Goal: Task Accomplishment & Management: Complete application form

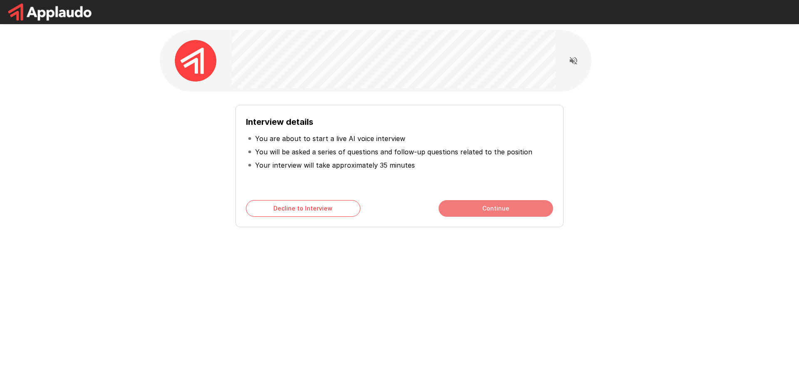
click at [487, 209] on button "Continue" at bounding box center [496, 208] width 114 height 17
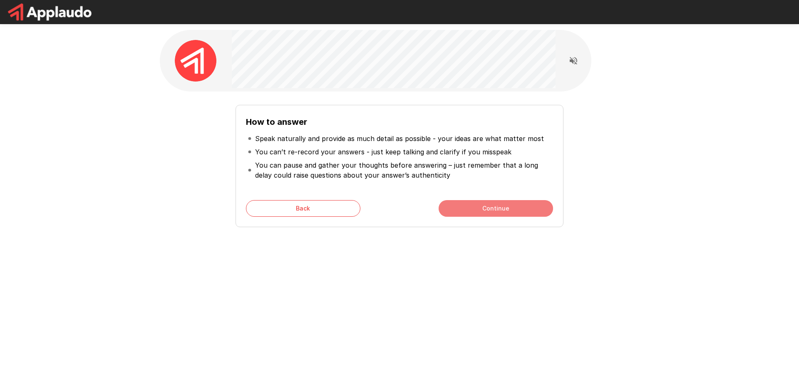
click at [494, 210] on button "Continue" at bounding box center [496, 208] width 114 height 17
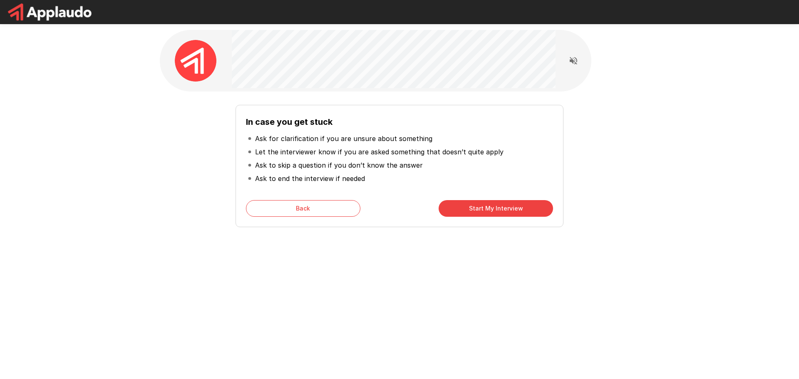
click at [494, 210] on button "Start My Interview" at bounding box center [496, 208] width 114 height 17
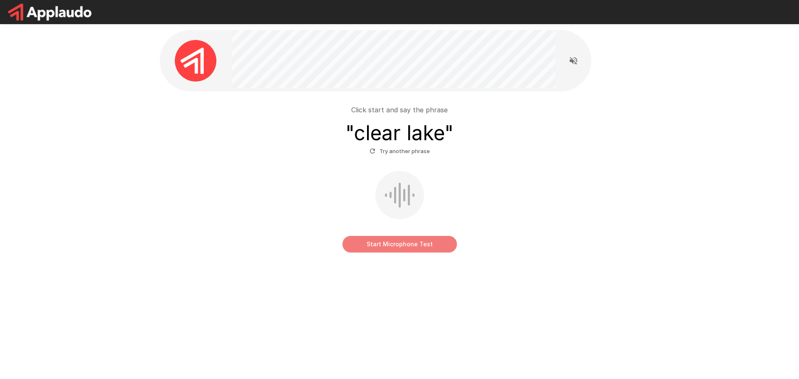
click at [402, 247] on button "Start Microphone Test" at bounding box center [400, 244] width 114 height 17
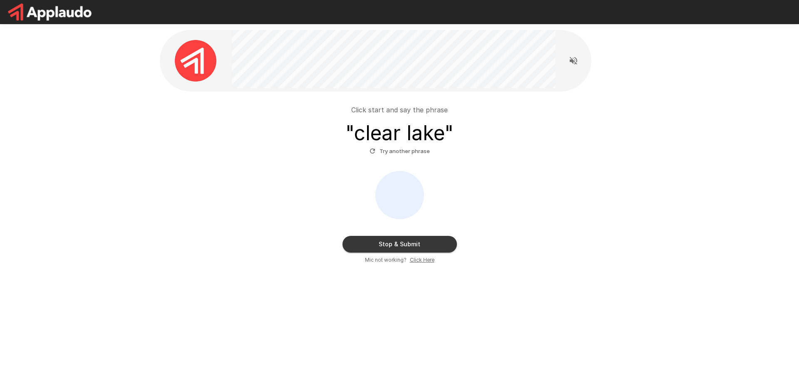
click at [402, 244] on button "Stop & Submit" at bounding box center [400, 244] width 114 height 17
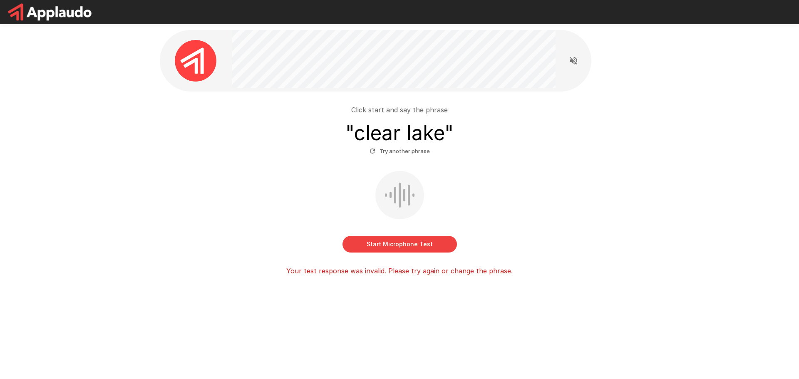
click at [395, 247] on button "Start Microphone Test" at bounding box center [400, 244] width 114 height 17
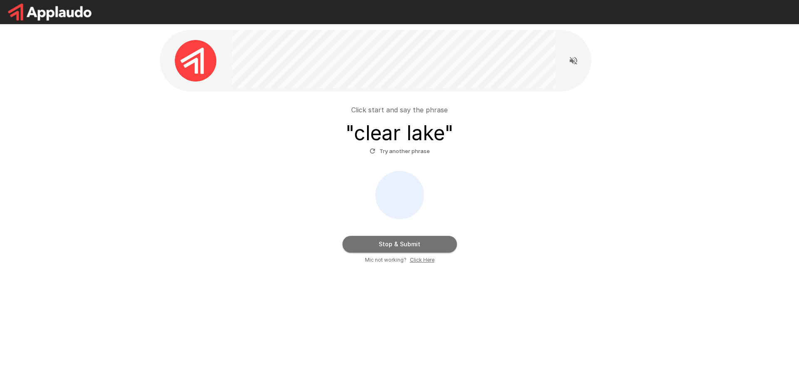
click at [399, 245] on button "Stop & Submit" at bounding box center [400, 244] width 114 height 17
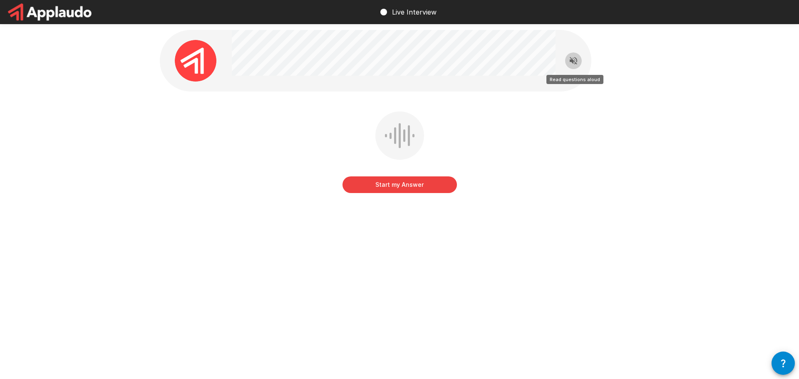
click at [573, 59] on icon "Read questions aloud" at bounding box center [574, 61] width 10 height 10
click at [783, 366] on icon "button" at bounding box center [783, 364] width 5 height 8
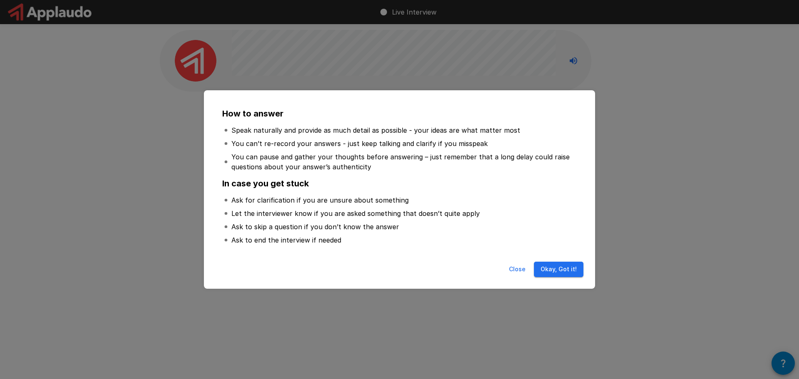
click at [559, 272] on button "Okay, Got it!" at bounding box center [559, 269] width 50 height 15
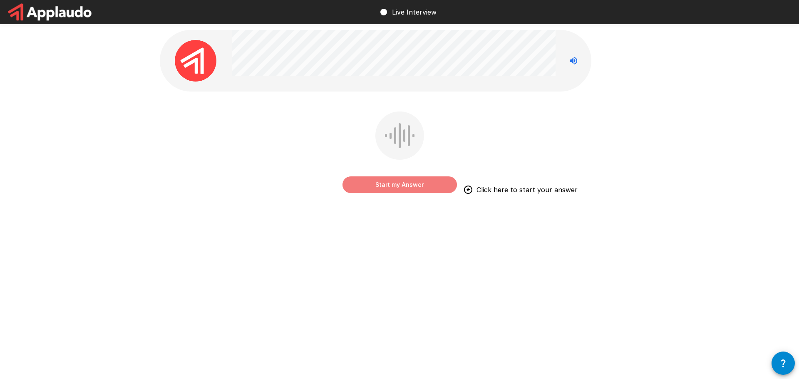
click at [408, 183] on button "Start my Answer" at bounding box center [400, 185] width 114 height 17
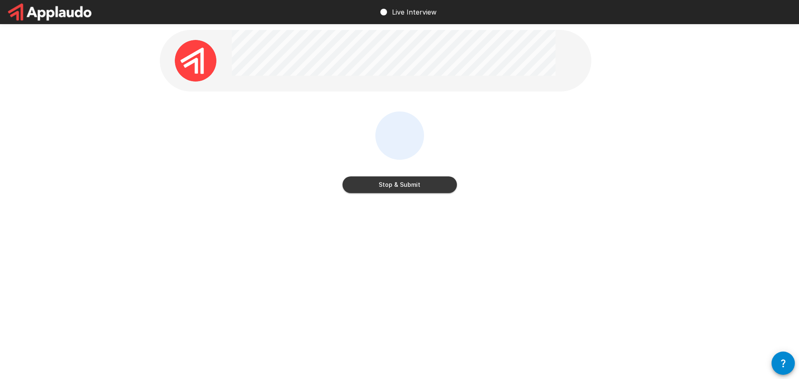
click at [405, 183] on button "Stop & Submit" at bounding box center [400, 185] width 114 height 17
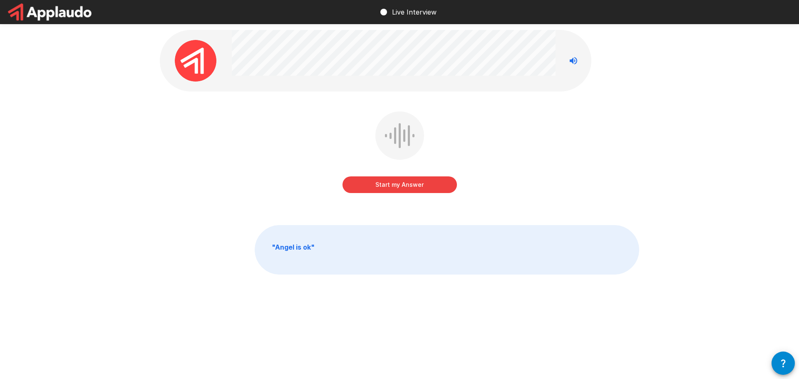
click at [782, 371] on button "button" at bounding box center [783, 363] width 23 height 23
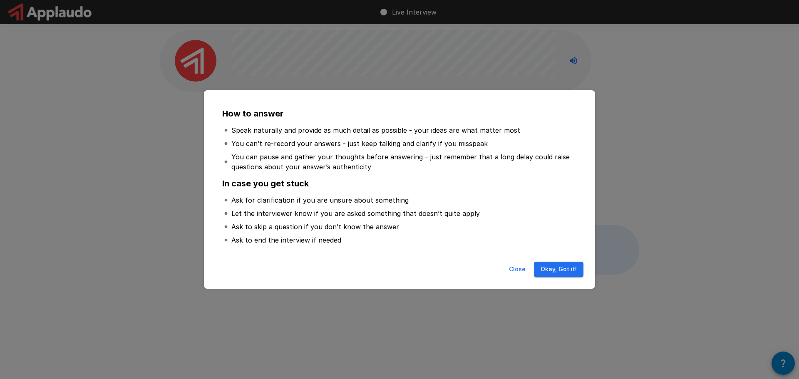
click at [552, 272] on button "Okay, Got it!" at bounding box center [559, 269] width 50 height 15
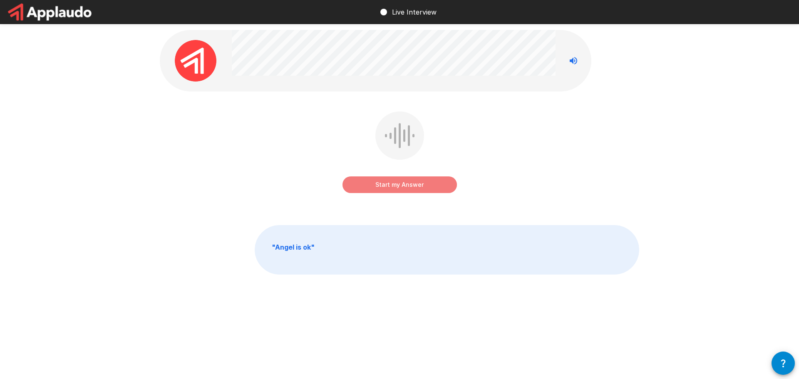
click at [404, 186] on button "Start my Answer" at bounding box center [400, 185] width 114 height 17
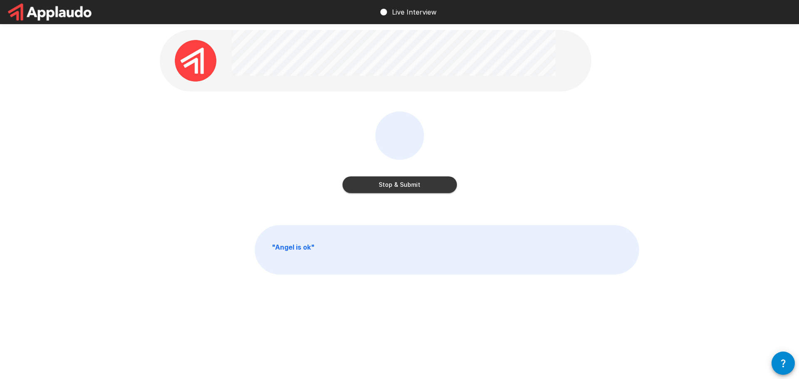
click at [403, 186] on button "Stop & Submit" at bounding box center [400, 185] width 114 height 17
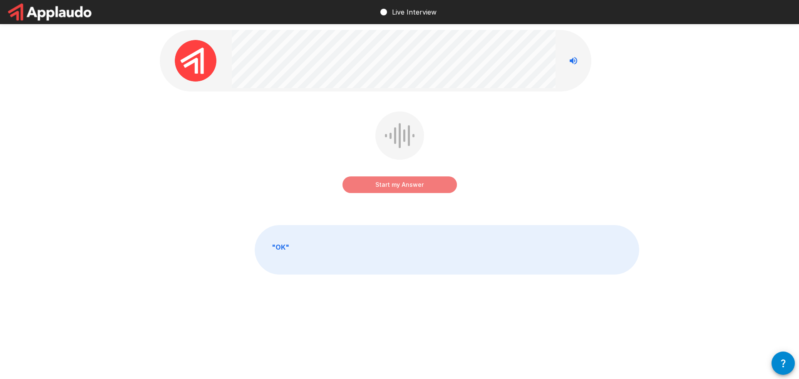
click at [413, 184] on button "Start my Answer" at bounding box center [400, 185] width 114 height 17
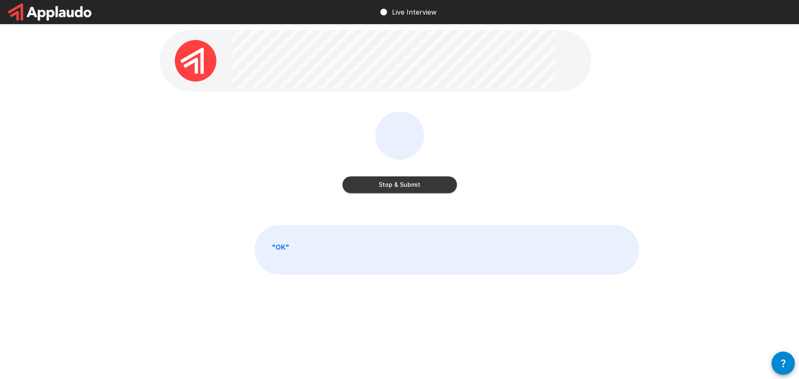
click at [413, 184] on button "Stop & Submit" at bounding box center [400, 185] width 114 height 17
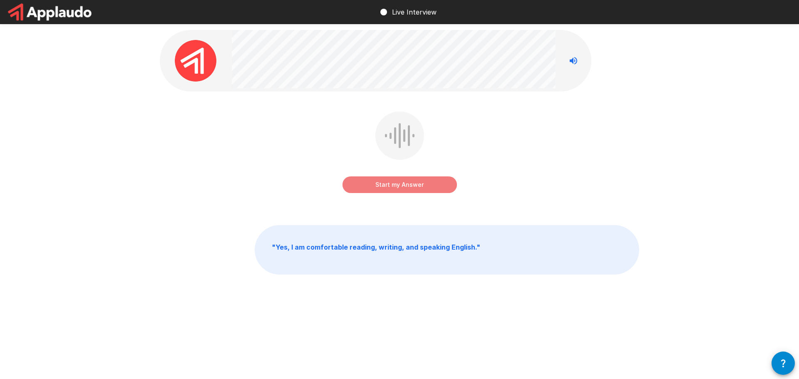
click at [394, 186] on button "Start my Answer" at bounding box center [400, 185] width 114 height 17
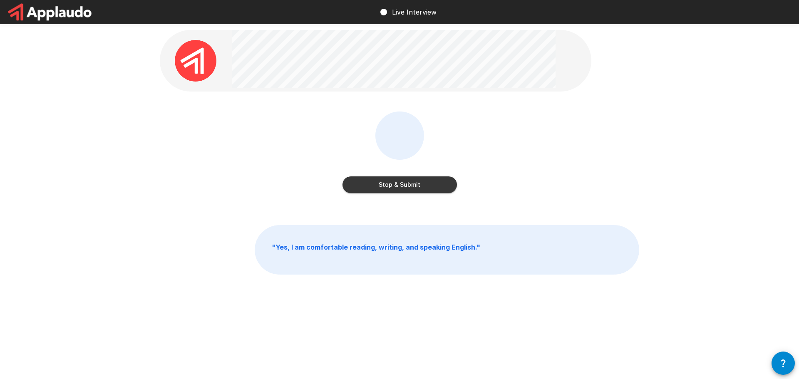
click at [394, 186] on button "Stop & Submit" at bounding box center [400, 185] width 114 height 17
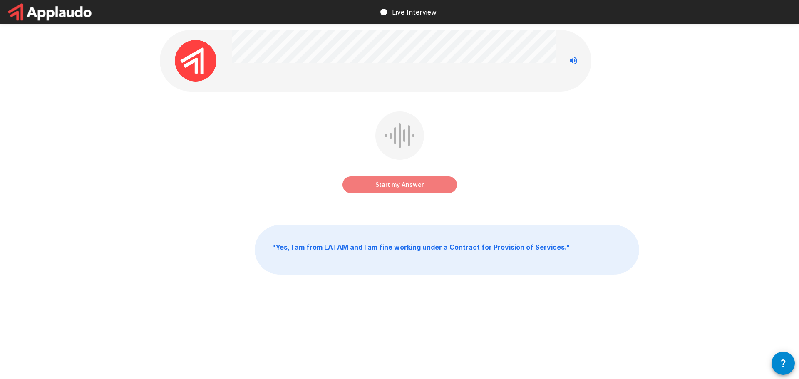
click at [405, 183] on button "Start my Answer" at bounding box center [400, 185] width 114 height 17
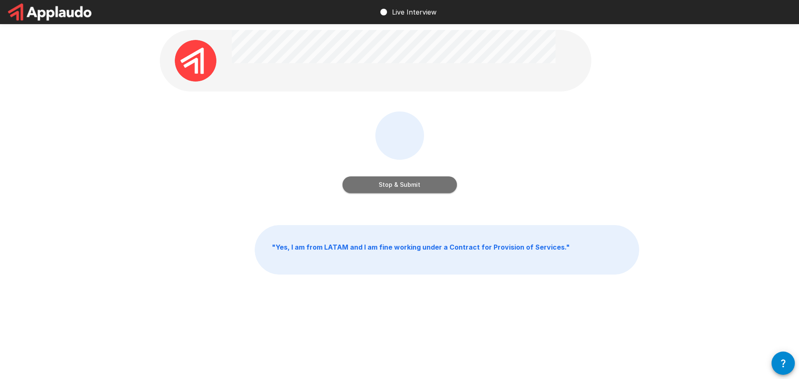
click at [405, 183] on button "Stop & Submit" at bounding box center [400, 185] width 114 height 17
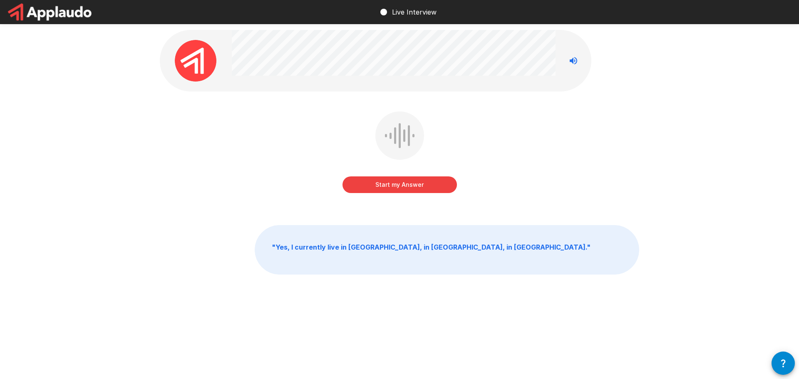
click at [388, 185] on button "Start my Answer" at bounding box center [400, 185] width 114 height 17
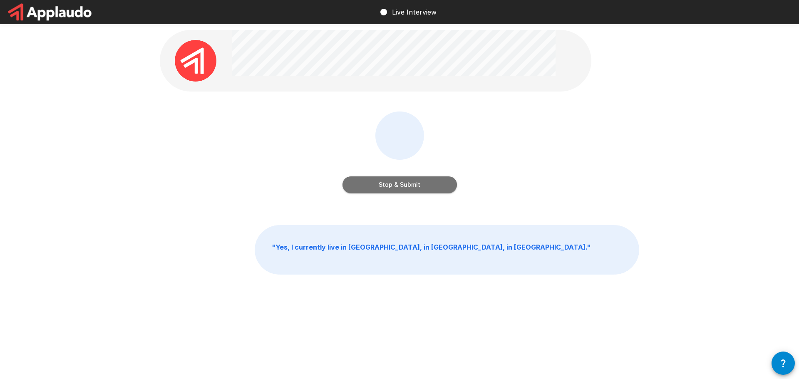
click at [408, 182] on button "Stop & Submit" at bounding box center [400, 185] width 114 height 17
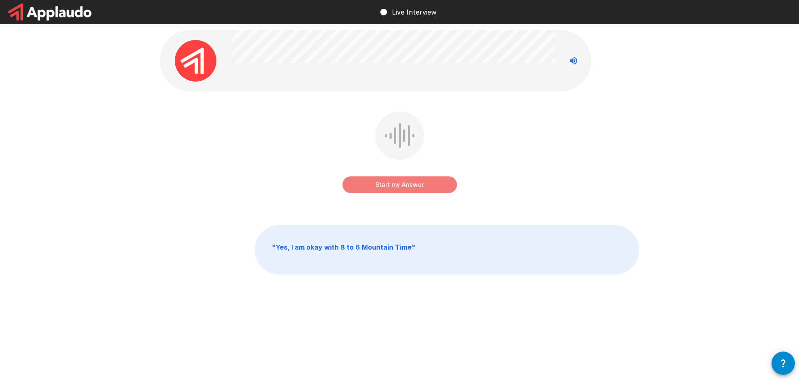
click at [411, 183] on button "Start my Answer" at bounding box center [400, 185] width 114 height 17
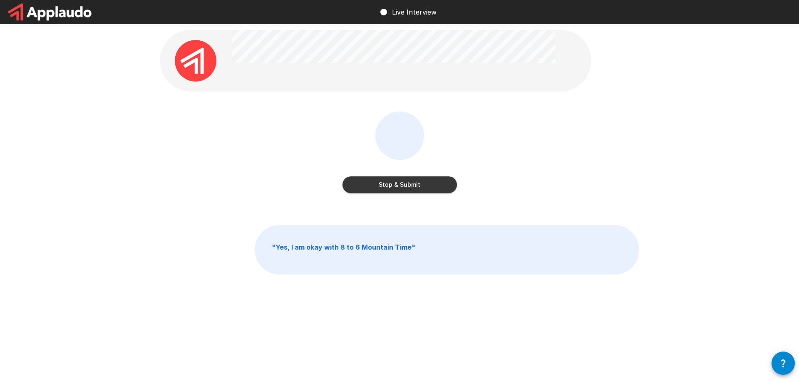
click at [408, 180] on button "Stop & Submit" at bounding box center [400, 185] width 114 height 17
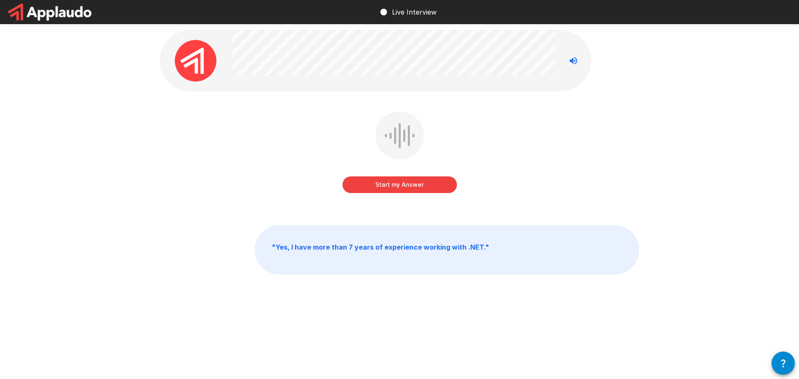
click at [397, 189] on button "Start my Answer" at bounding box center [400, 185] width 114 height 17
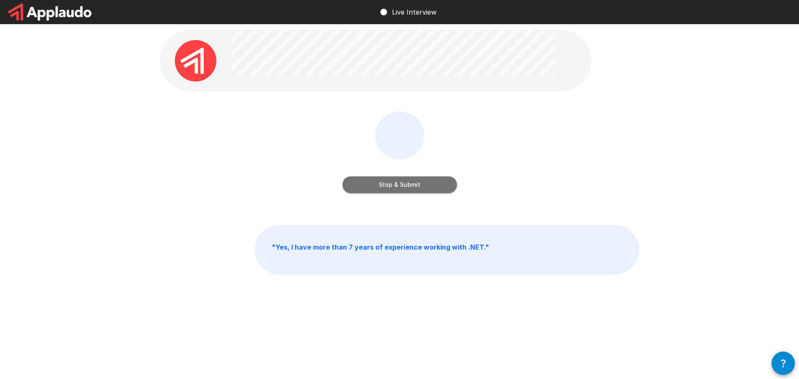
click at [397, 186] on button "Stop & Submit" at bounding box center [400, 185] width 114 height 17
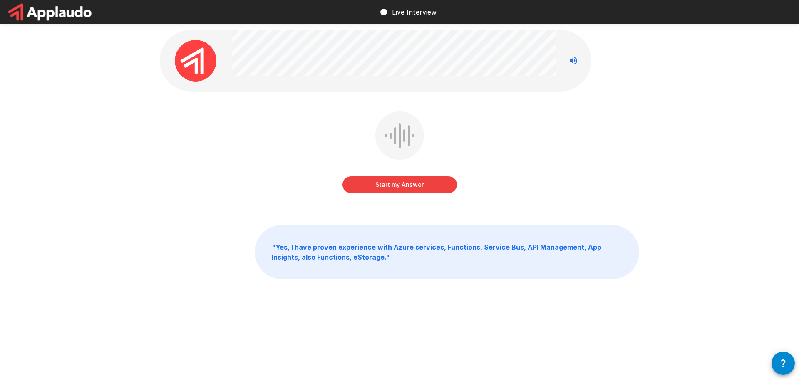
click at [409, 184] on button "Start my Answer" at bounding box center [400, 185] width 114 height 17
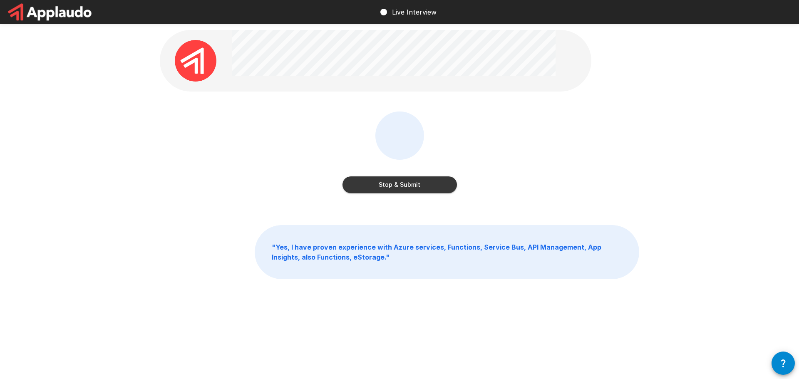
click at [409, 184] on button "Stop & Submit" at bounding box center [400, 185] width 114 height 17
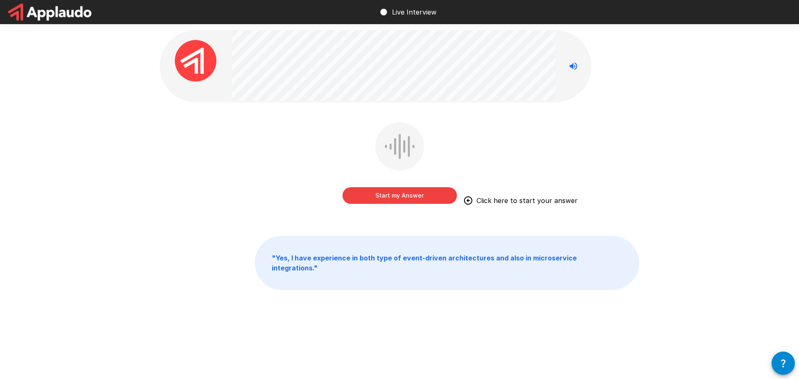
click at [391, 197] on button "Start my Answer" at bounding box center [400, 195] width 114 height 17
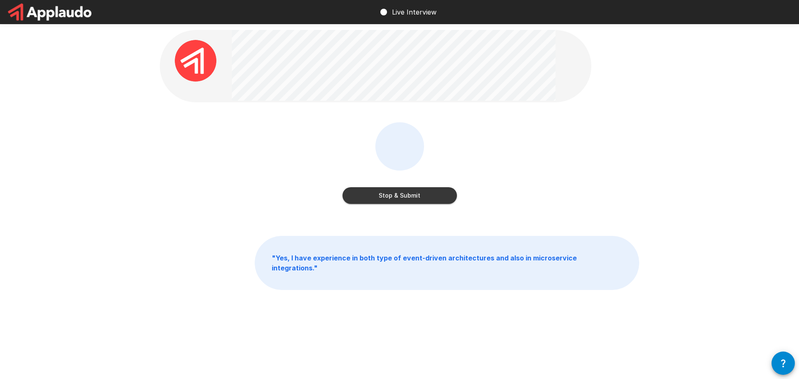
click at [389, 194] on button "Stop & Submit" at bounding box center [400, 195] width 114 height 17
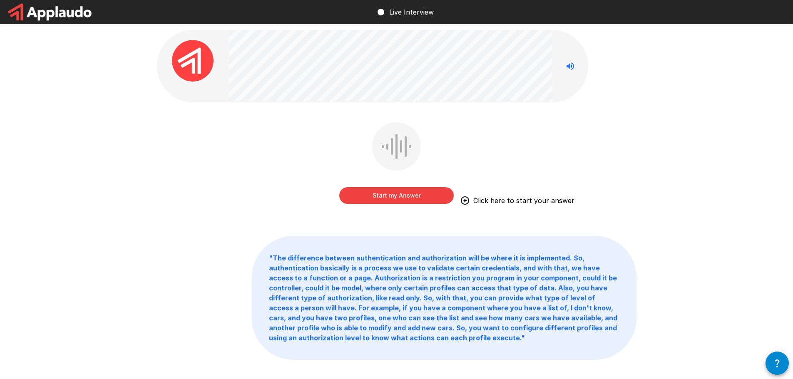
click at [403, 193] on button "Start my Answer" at bounding box center [396, 195] width 114 height 17
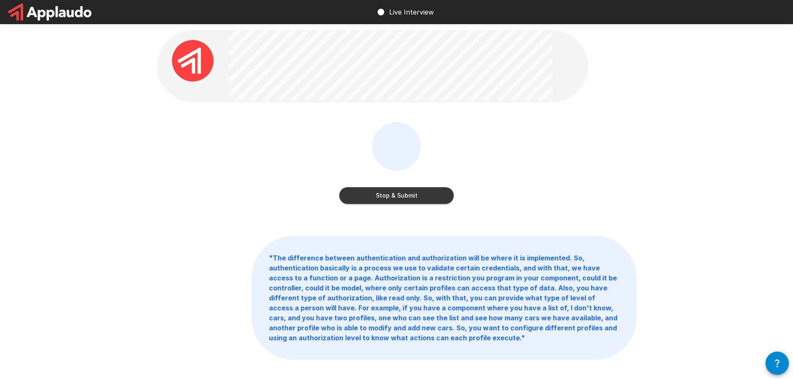
click at [386, 195] on button "Stop & Submit" at bounding box center [396, 195] width 114 height 17
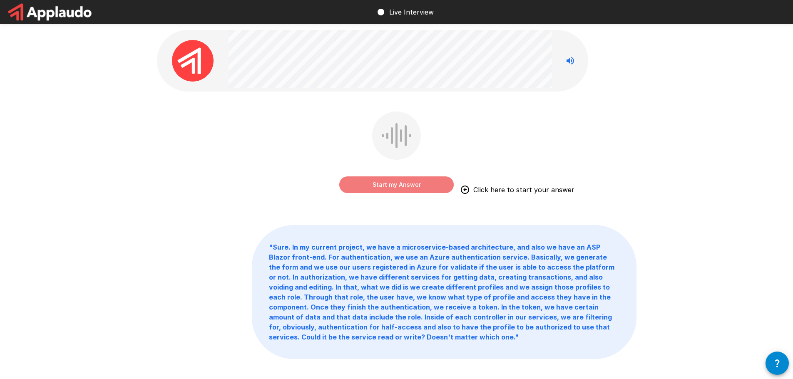
click at [387, 188] on button "Start my Answer" at bounding box center [396, 185] width 114 height 17
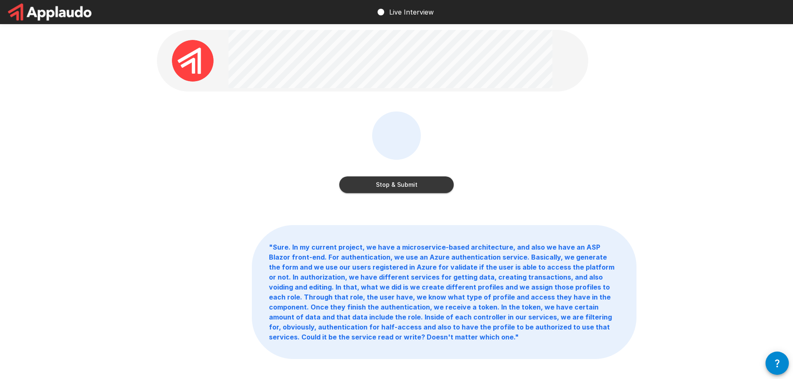
click at [405, 185] on button "Stop & Submit" at bounding box center [396, 185] width 114 height 17
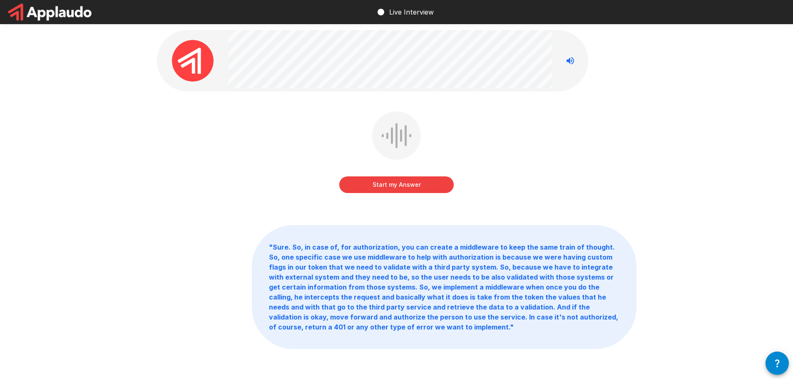
click at [409, 184] on button "Start my Answer" at bounding box center [396, 185] width 114 height 17
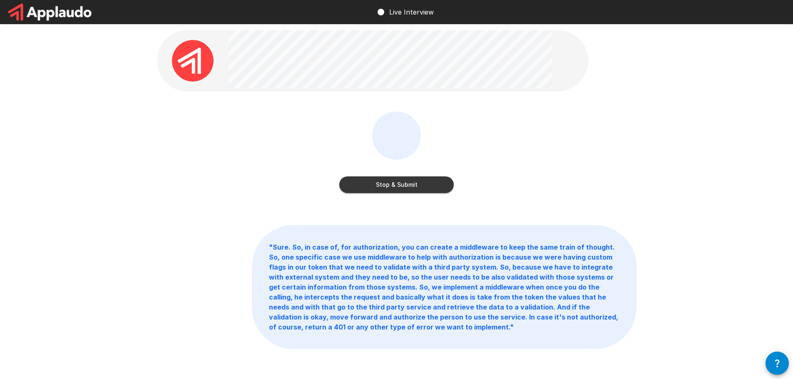
click at [395, 186] on button "Stop & Submit" at bounding box center [396, 185] width 114 height 17
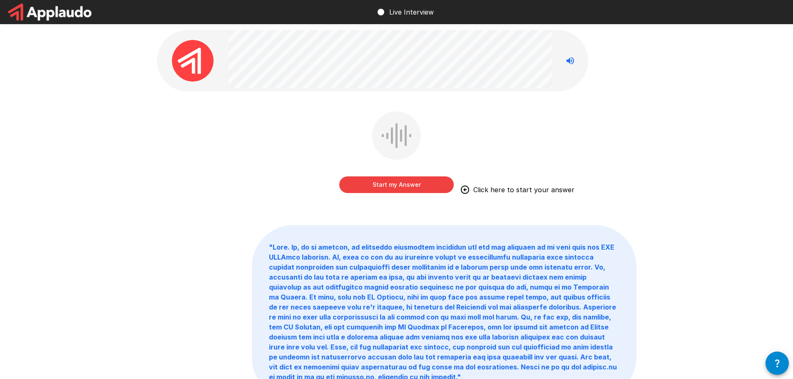
click at [398, 183] on button "Start my Answer" at bounding box center [396, 185] width 114 height 17
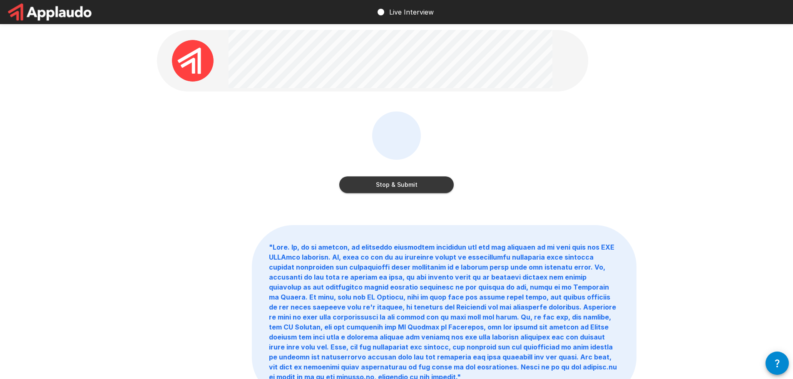
click at [399, 185] on button "Stop & Submit" at bounding box center [396, 185] width 114 height 17
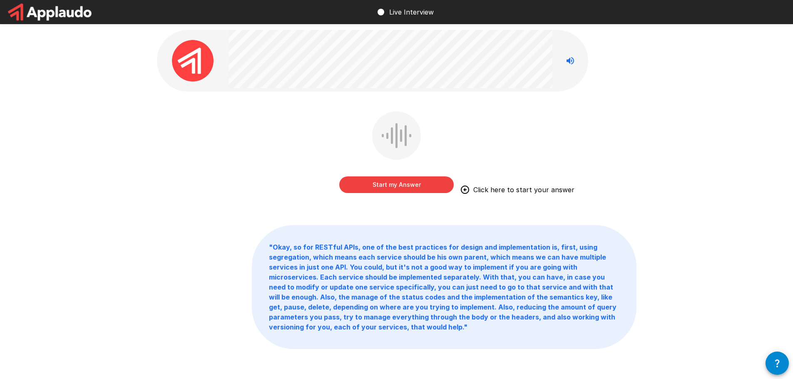
click at [385, 182] on button "Start my Answer" at bounding box center [396, 185] width 114 height 17
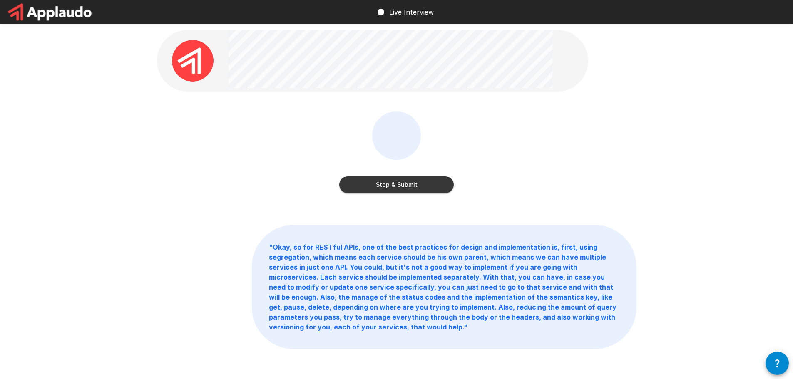
click at [400, 187] on button "Stop & Submit" at bounding box center [396, 185] width 114 height 17
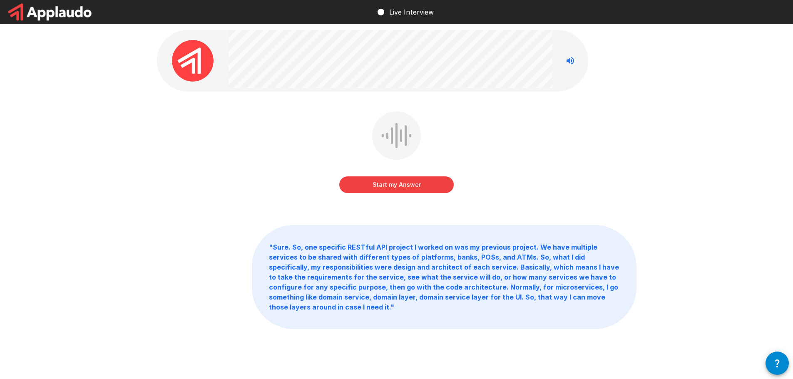
click at [395, 184] on button "Start my Answer" at bounding box center [396, 185] width 114 height 17
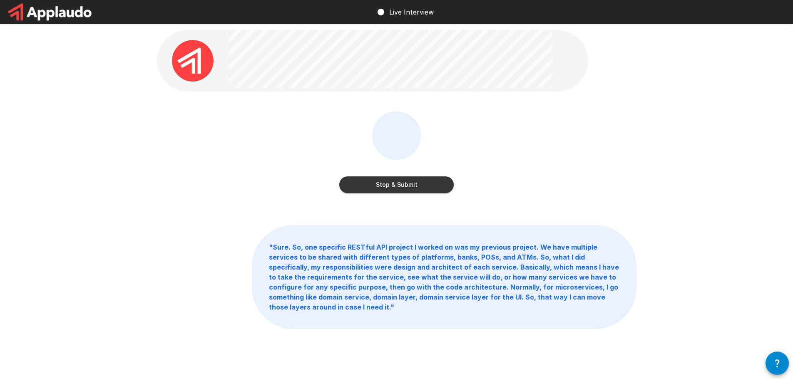
click at [396, 185] on button "Stop & Submit" at bounding box center [396, 185] width 114 height 17
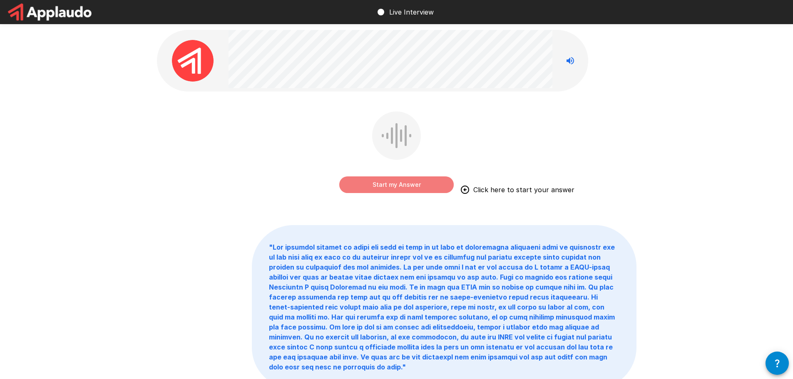
click at [413, 187] on button "Start my Answer" at bounding box center [396, 185] width 114 height 17
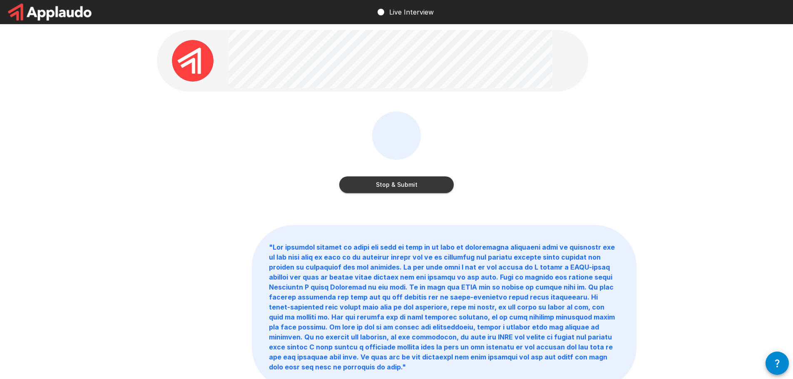
click at [420, 183] on button "Stop & Submit" at bounding box center [396, 185] width 114 height 17
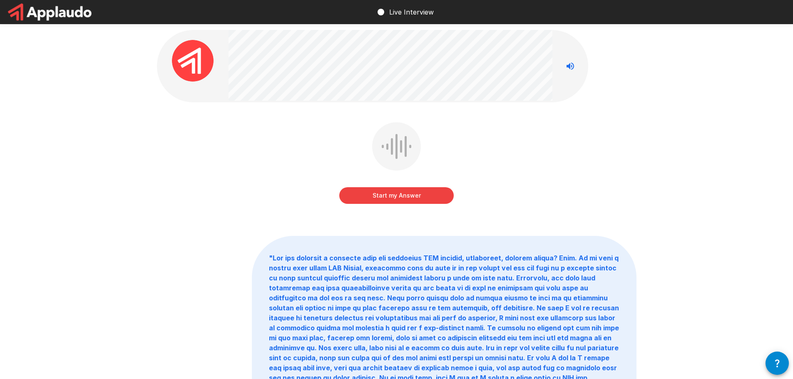
click at [411, 17] on p "Live Interview" at bounding box center [411, 12] width 45 height 10
click at [776, 358] on button "button" at bounding box center [777, 363] width 23 height 23
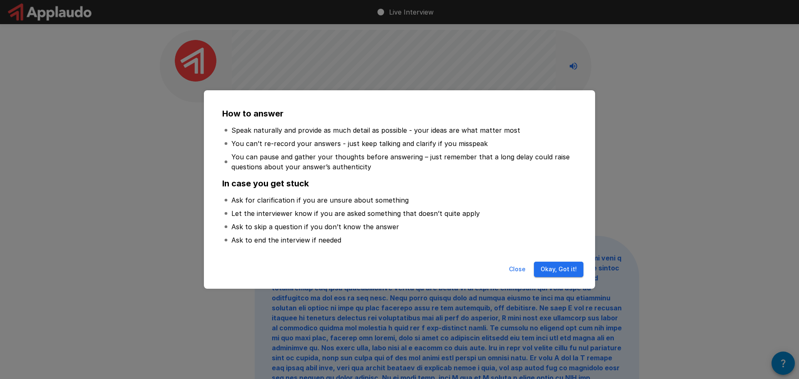
click at [563, 270] on button "Okay, Got it!" at bounding box center [559, 269] width 50 height 15
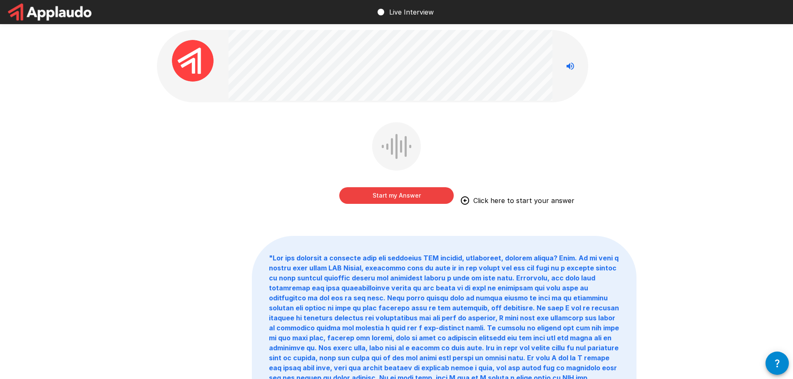
click at [394, 192] on button "Start my Answer" at bounding box center [396, 195] width 114 height 17
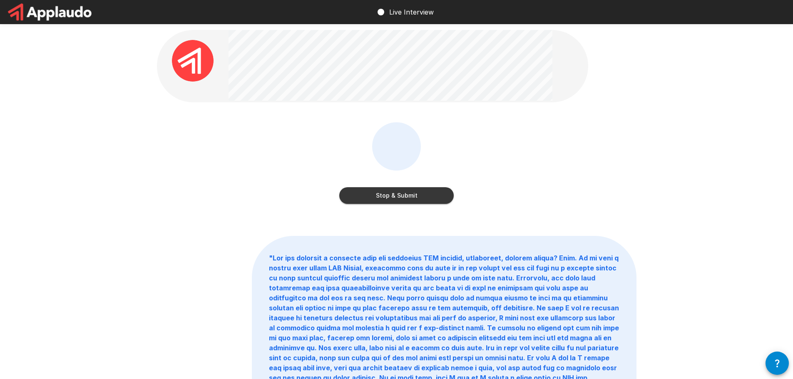
click at [391, 199] on button "Stop & Submit" at bounding box center [396, 195] width 114 height 17
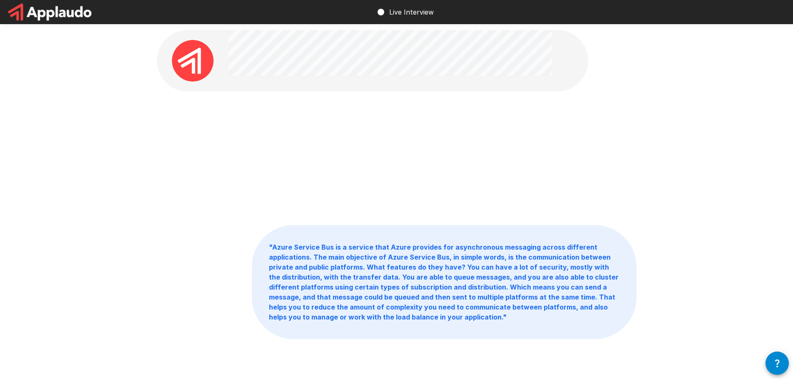
click at [417, 12] on p "Live Interview" at bounding box center [411, 12] width 45 height 10
click at [391, 185] on button "Start my Answer" at bounding box center [396, 185] width 114 height 17
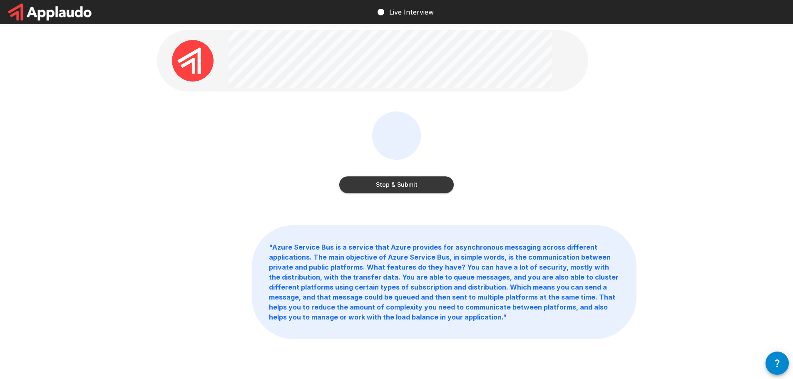
click at [385, 184] on button "Stop & Submit" at bounding box center [396, 185] width 114 height 17
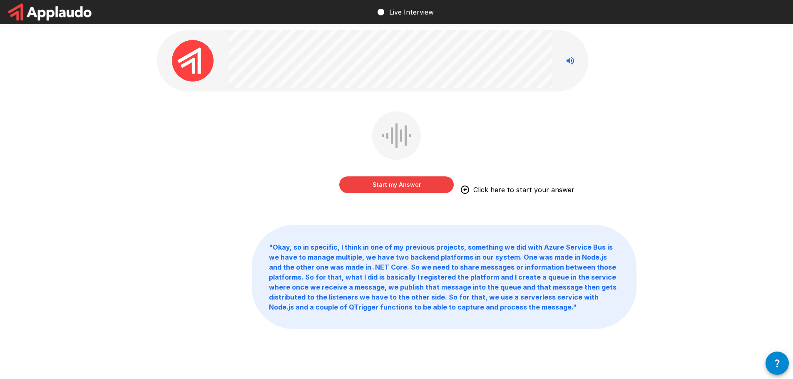
click at [397, 181] on button "Start my Answer" at bounding box center [396, 185] width 114 height 17
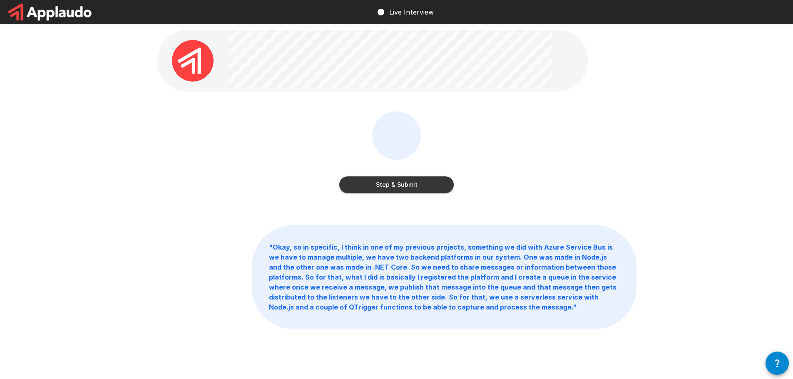
click at [408, 187] on button "Stop & Submit" at bounding box center [396, 185] width 114 height 17
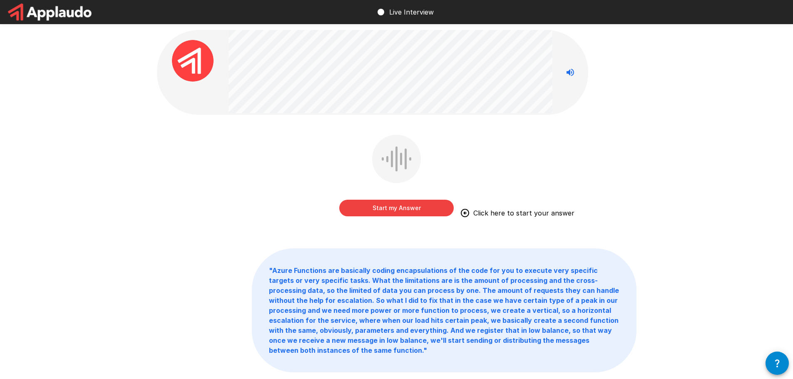
click at [408, 206] on button "Start my Answer" at bounding box center [396, 208] width 114 height 17
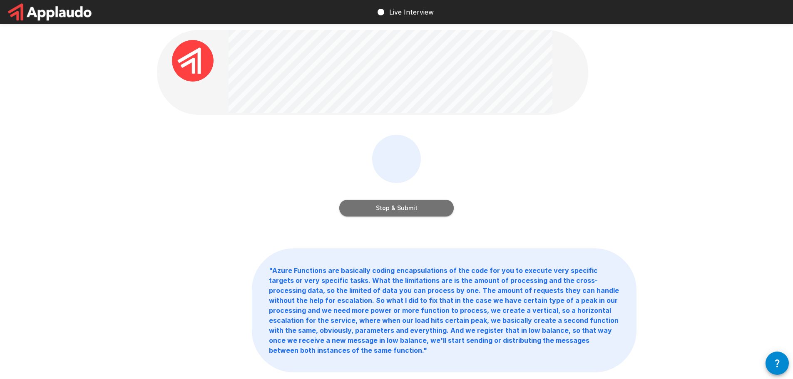
click at [408, 204] on button "Stop & Submit" at bounding box center [396, 208] width 114 height 17
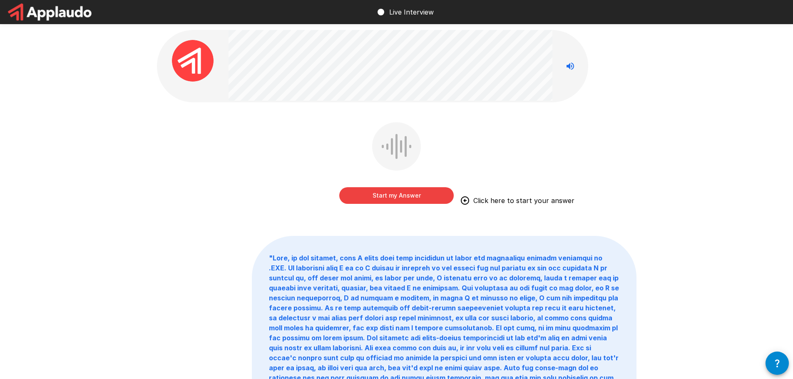
click at [413, 199] on button "Start my Answer" at bounding box center [396, 195] width 114 height 17
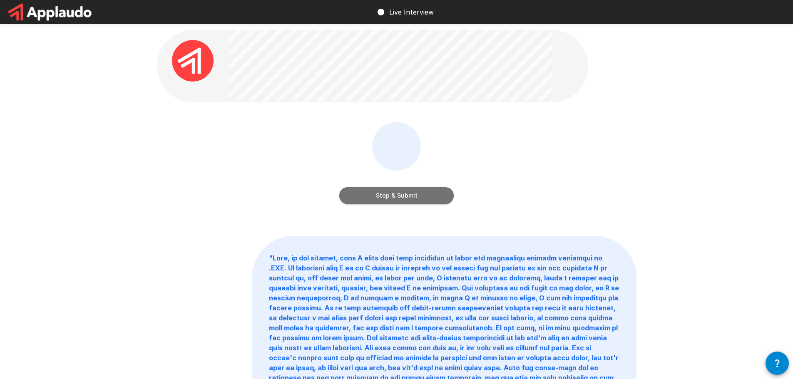
click at [407, 197] on button "Stop & Submit" at bounding box center [396, 195] width 114 height 17
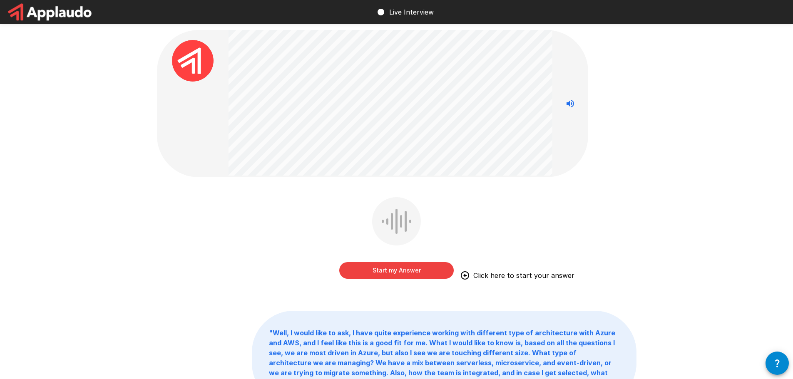
click at [403, 271] on button "Start my Answer" at bounding box center [396, 270] width 114 height 17
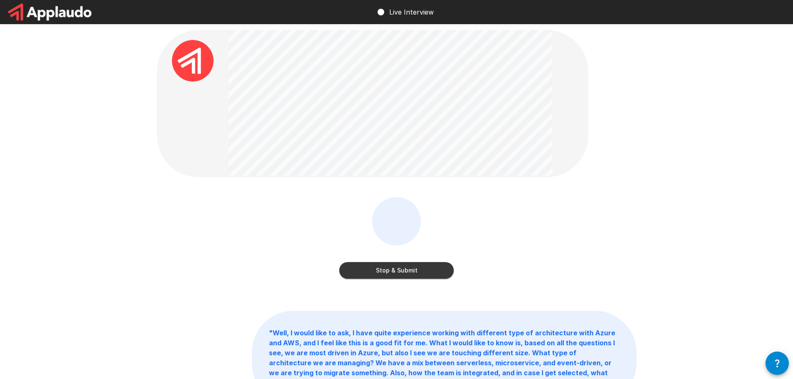
click at [408, 271] on button "Stop & Submit" at bounding box center [396, 270] width 114 height 17
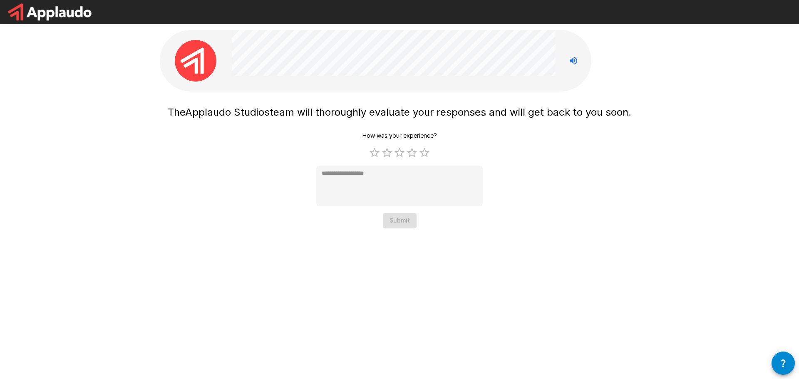
click at [578, 59] on icon "Stop reading questions aloud" at bounding box center [574, 61] width 10 height 10
click at [418, 157] on label "4 Stars" at bounding box center [412, 153] width 12 height 12
click at [428, 156] on label "5 Stars" at bounding box center [424, 153] width 12 height 12
type textarea "*"
click at [407, 226] on button "Submit" at bounding box center [400, 220] width 34 height 15
